Goal: Task Accomplishment & Management: Manage account settings

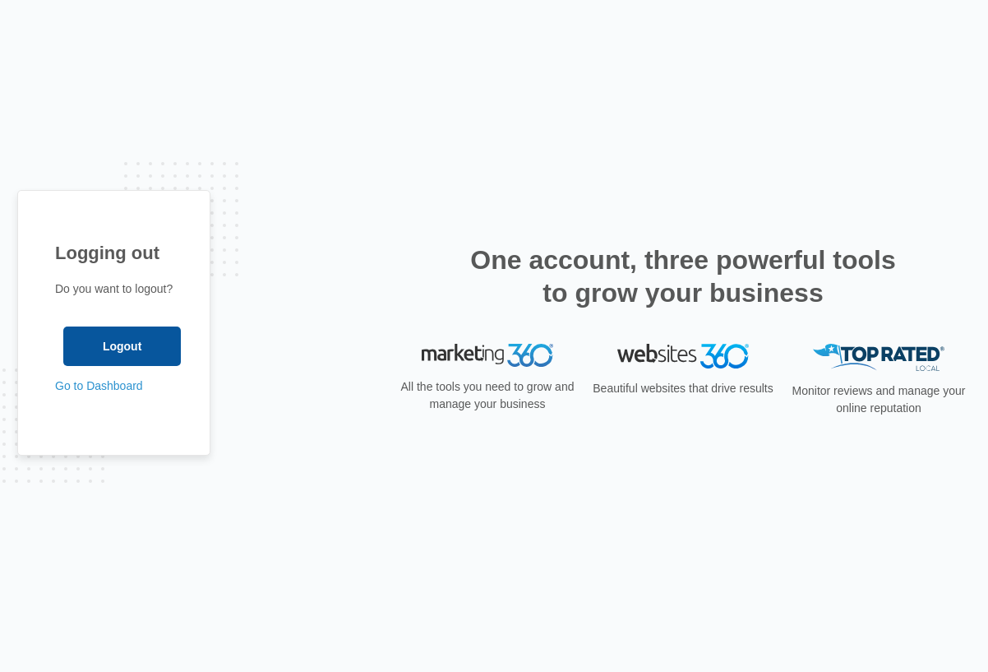
click at [106, 355] on input "Logout" at bounding box center [122, 345] width 118 height 39
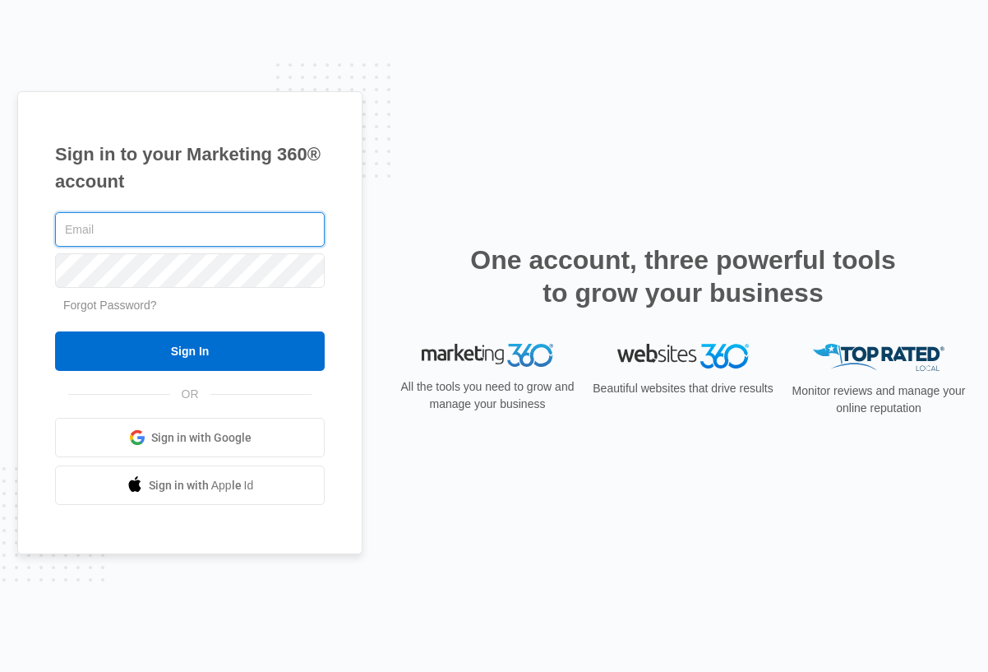
type input "tommy.nagel@madwire.com"
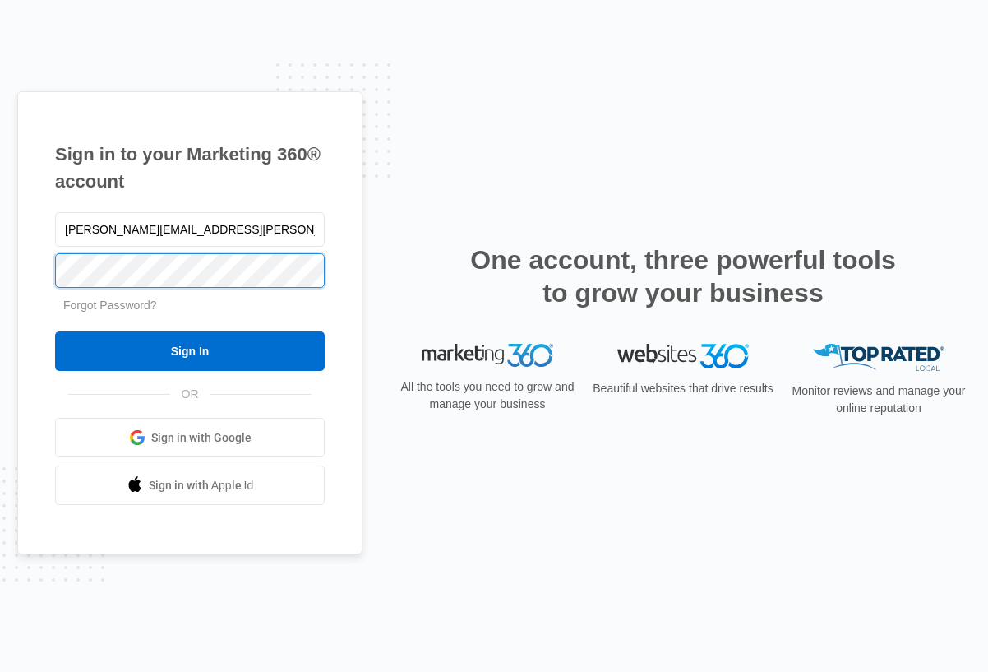
click at [190, 351] on input "Sign In" at bounding box center [190, 350] width 270 height 39
